Goal: Information Seeking & Learning: Learn about a topic

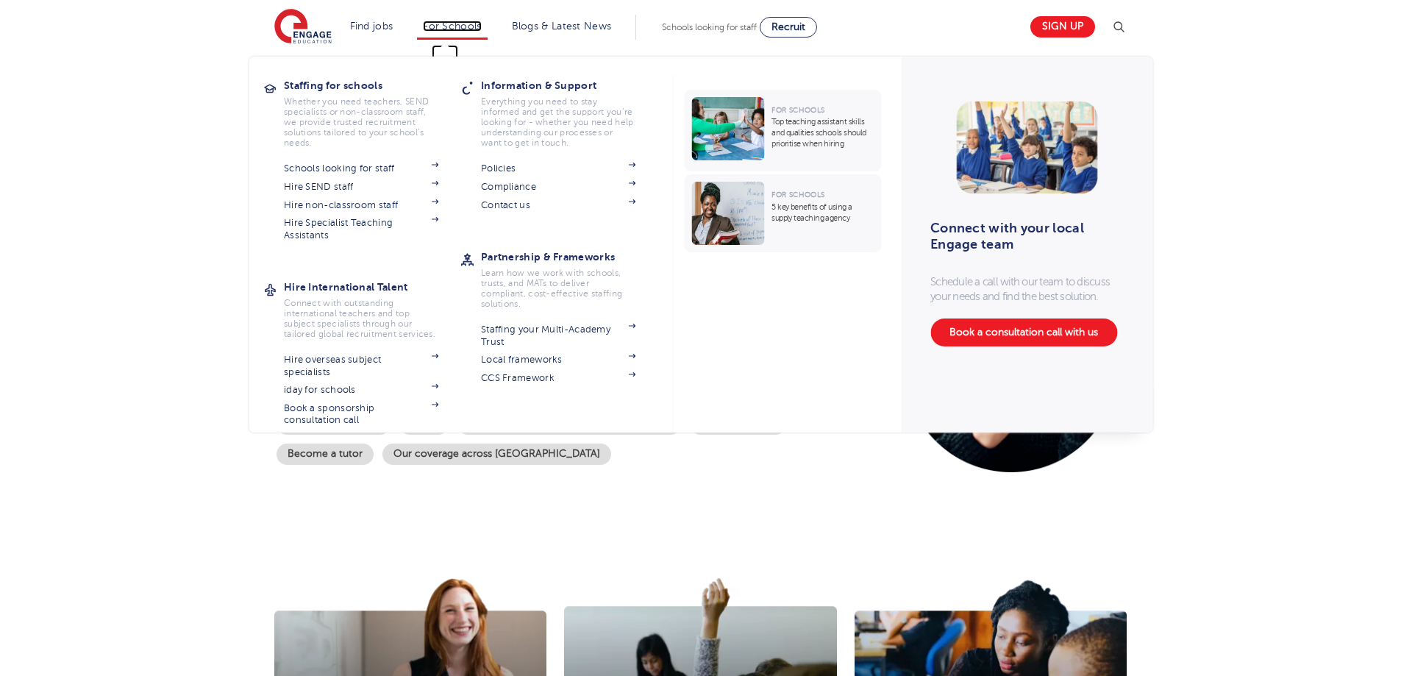
click at [456, 22] on link "For Schools" at bounding box center [452, 26] width 58 height 11
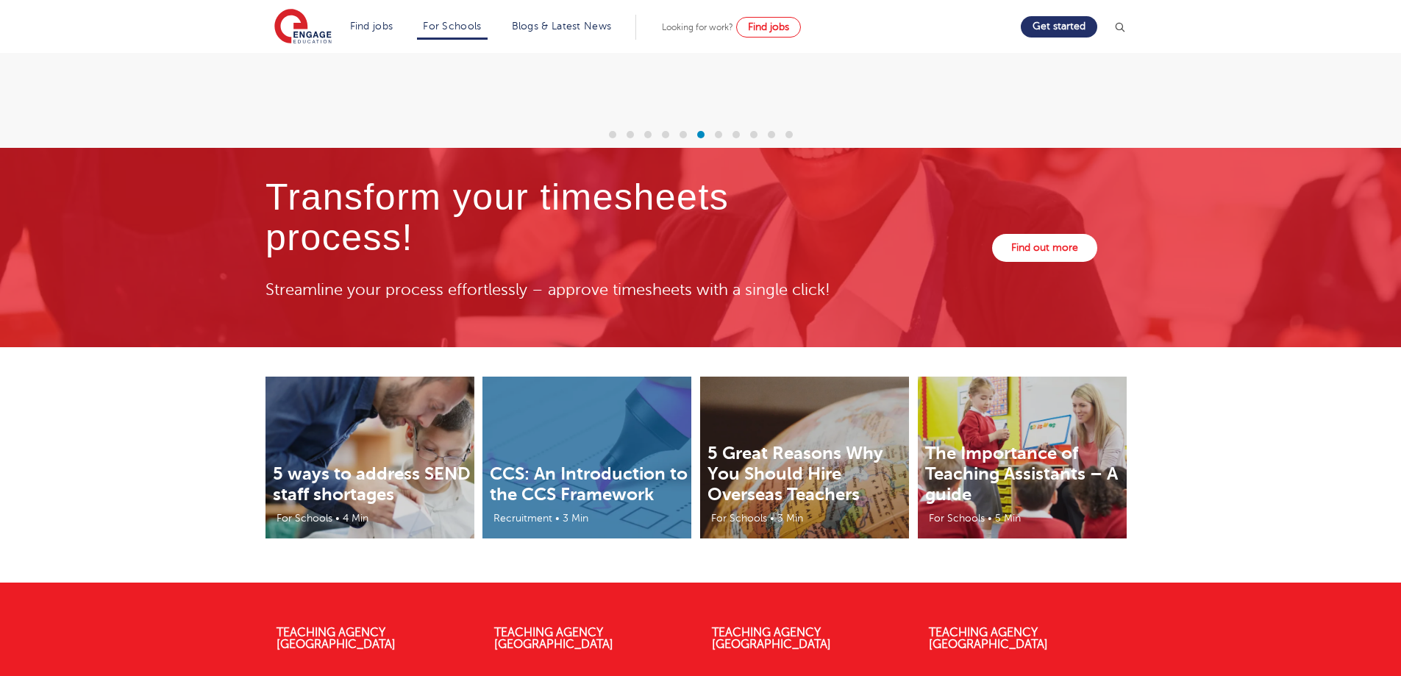
scroll to position [4377, 0]
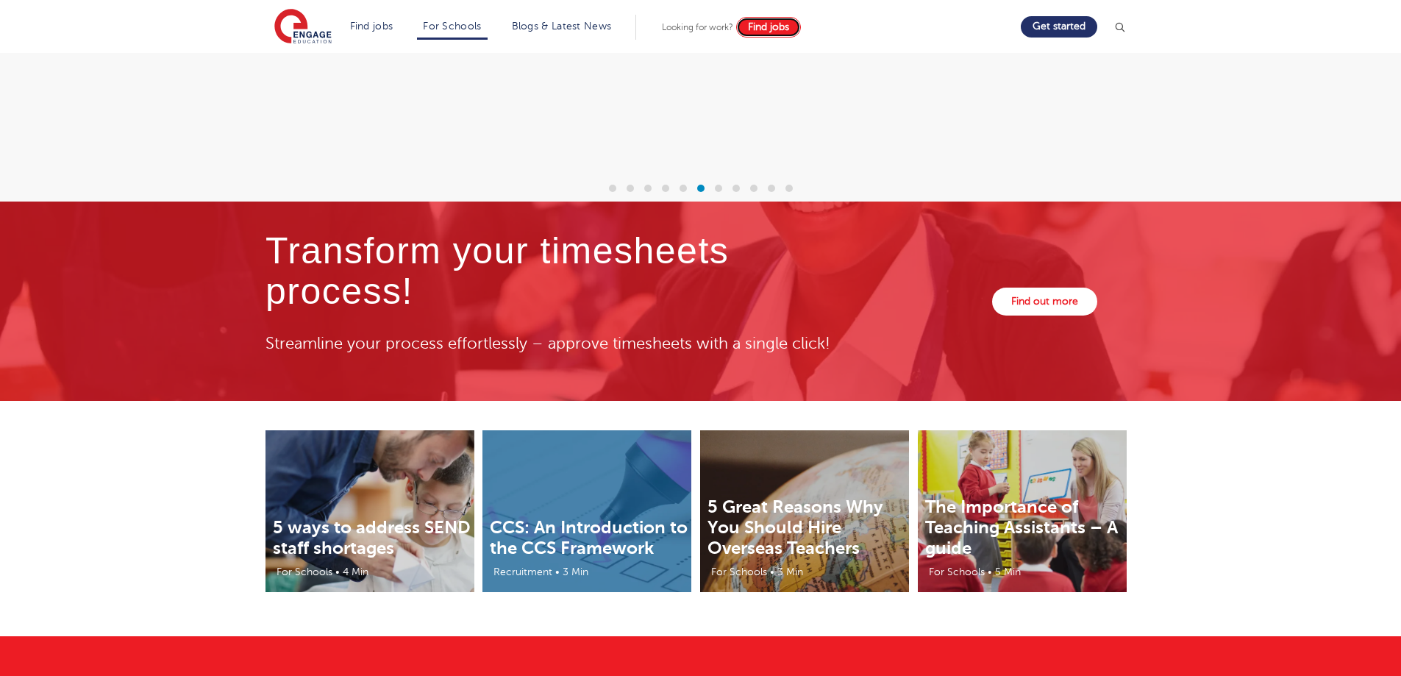
click at [784, 26] on span "Find jobs" at bounding box center [768, 26] width 41 height 11
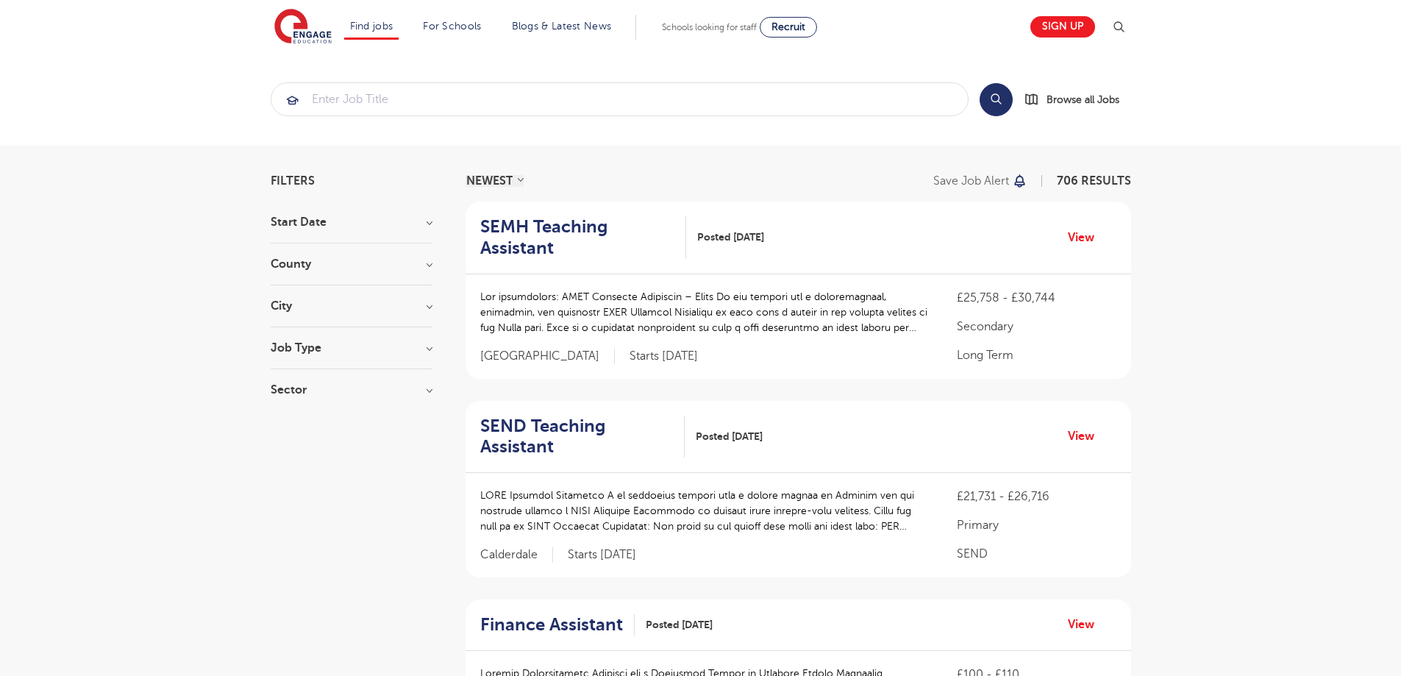
click at [367, 347] on h3 "Job Type" at bounding box center [352, 348] width 162 height 12
click at [293, 449] on label "Support Services 1" at bounding box center [345, 447] width 105 height 19
click at [293, 449] on input "Support Services 1" at bounding box center [298, 446] width 10 height 10
checkbox input "true"
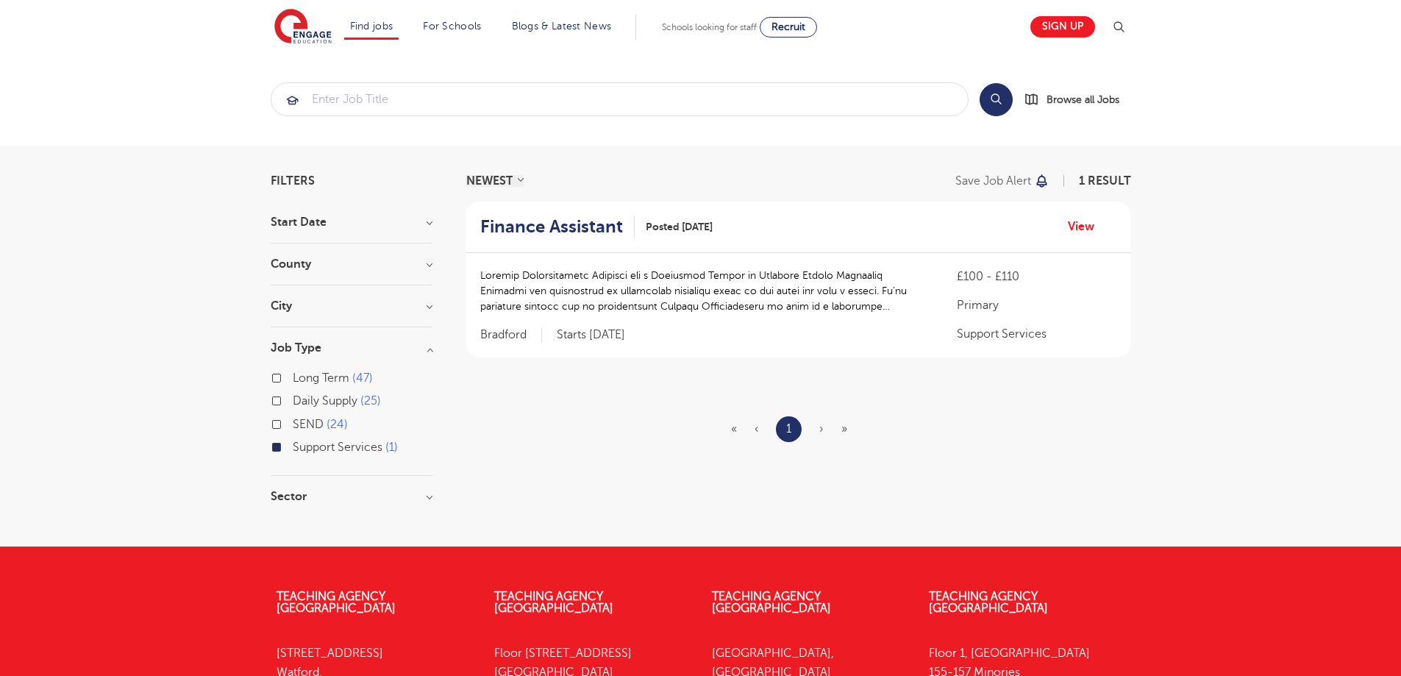
click at [293, 401] on label "Daily Supply 25" at bounding box center [337, 400] width 88 height 19
click at [293, 401] on input "Daily Supply 25" at bounding box center [298, 399] width 10 height 10
checkbox input "true"
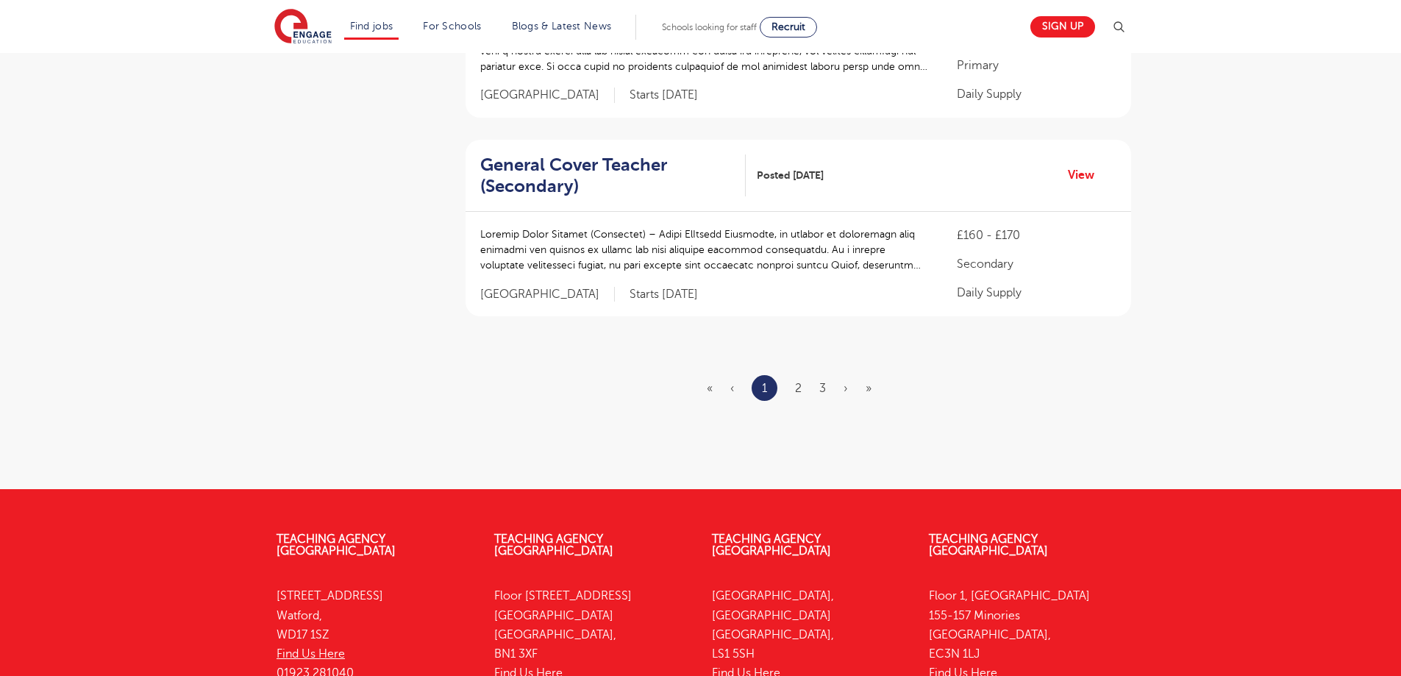
scroll to position [1839, 0]
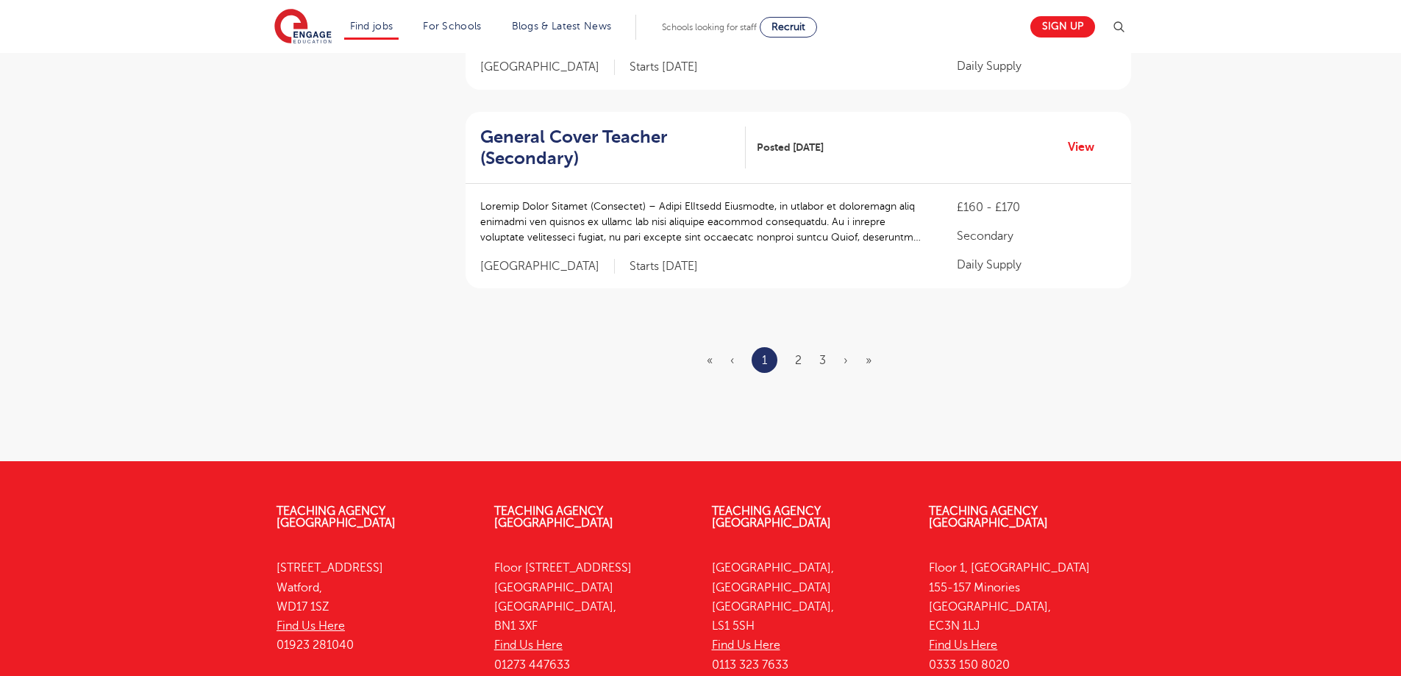
click at [794, 357] on ul "« ‹ 1 2 3 › »" at bounding box center [798, 360] width 182 height 26
click at [797, 366] on link "2" at bounding box center [798, 360] width 7 height 13
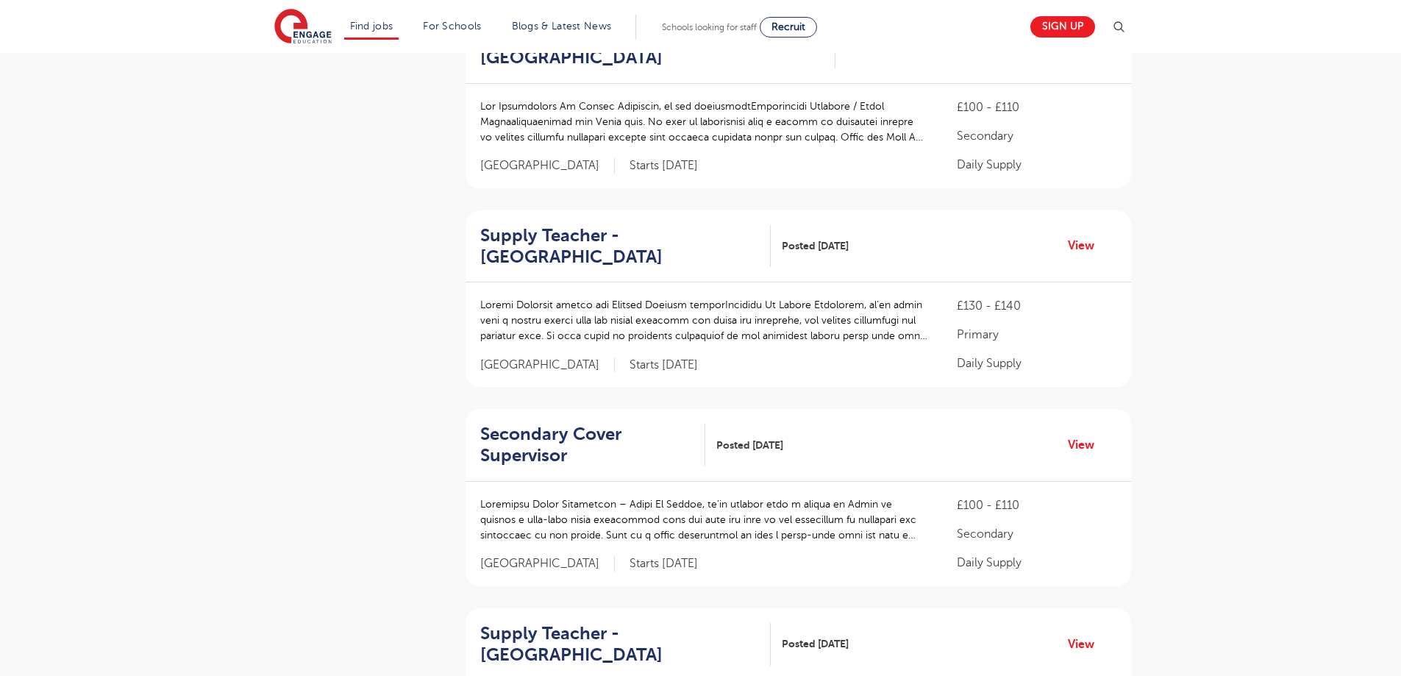
scroll to position [883, 0]
